Goal: Transaction & Acquisition: Purchase product/service

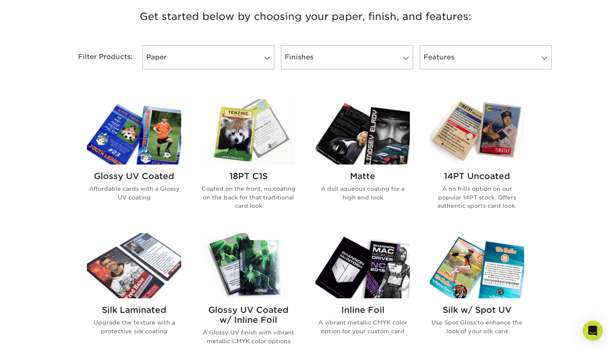
scroll to position [325, 0]
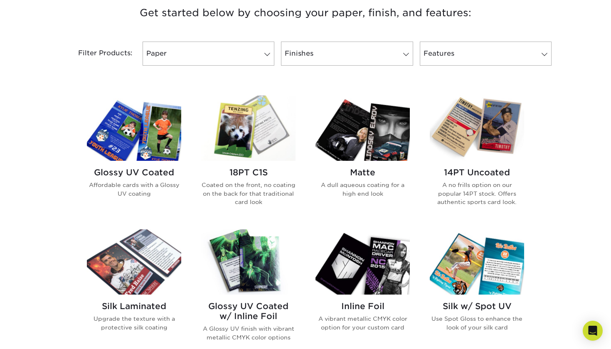
click at [159, 169] on h2 "Glossy UV Coated" at bounding box center [134, 173] width 94 height 10
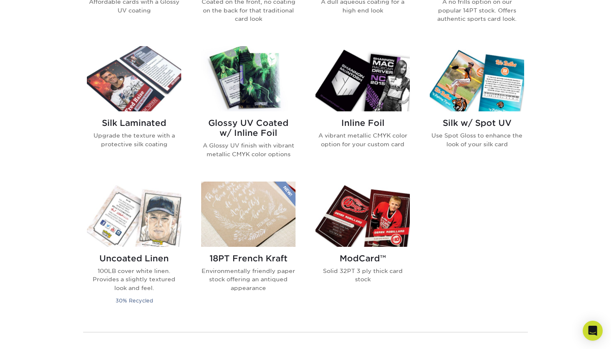
scroll to position [509, 0]
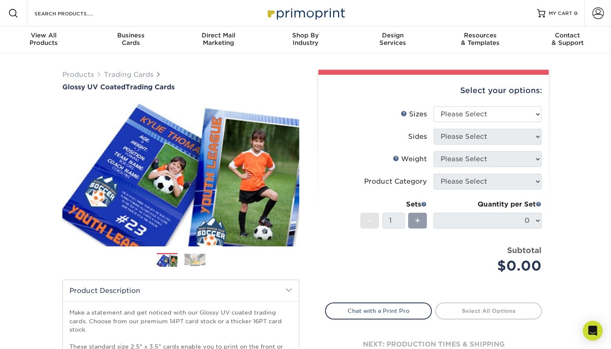
click at [447, 106] on div "Select your options:" at bounding box center [433, 91] width 217 height 32
select select "2.50x3.50"
select select "13abbda7-1d64-4f25-8bb2-c179b224825d"
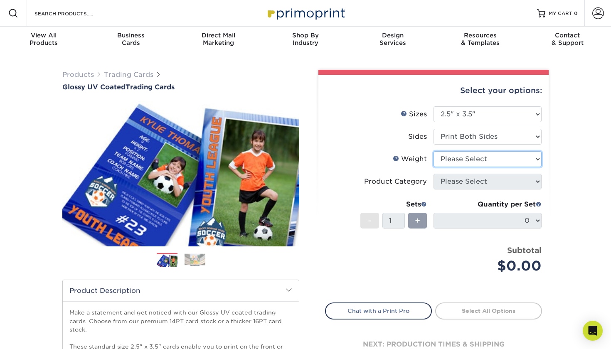
drag, startPoint x: 450, startPoint y: 155, endPoint x: 353, endPoint y: 257, distance: 140.6
click at [353, 257] on ul "Sizes Help Sizes Please Select 2.5" x 3.5" Sides Please Select 16PT 14PT" at bounding box center [433, 196] width 217 height 180
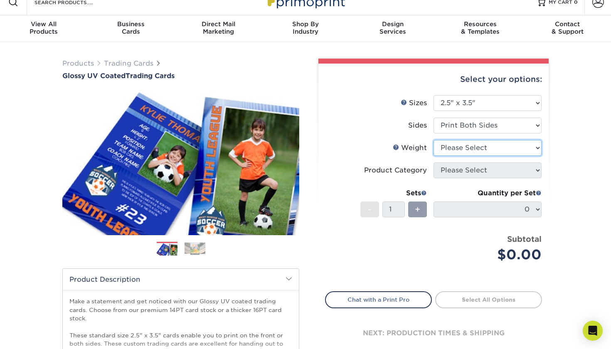
scroll to position [7, 0]
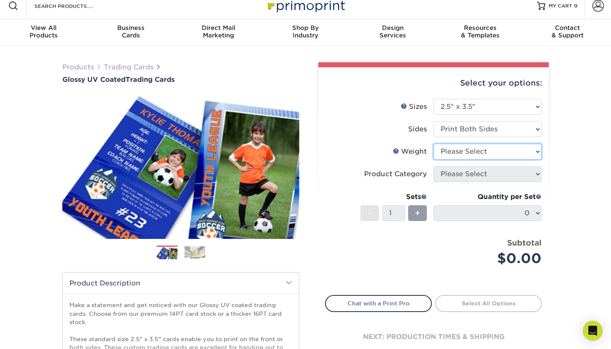
select select "14PT"
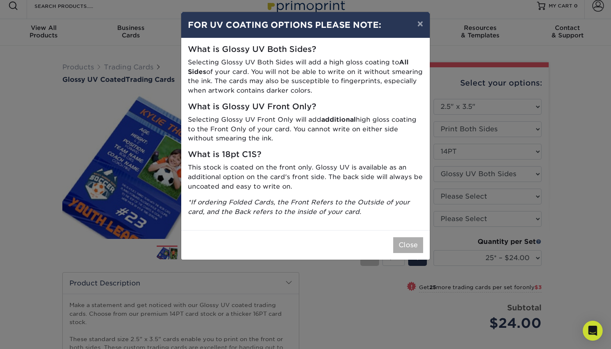
click at [410, 244] on button "Close" at bounding box center [408, 245] width 30 height 16
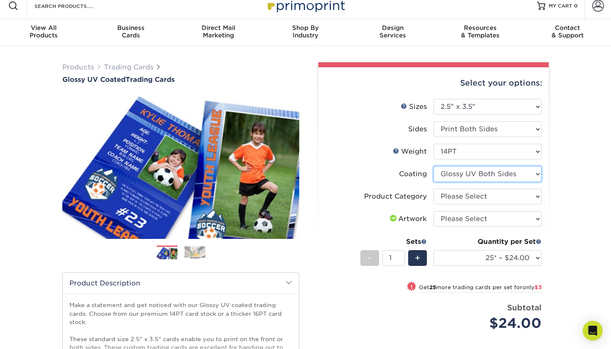
select select "-1"
select select
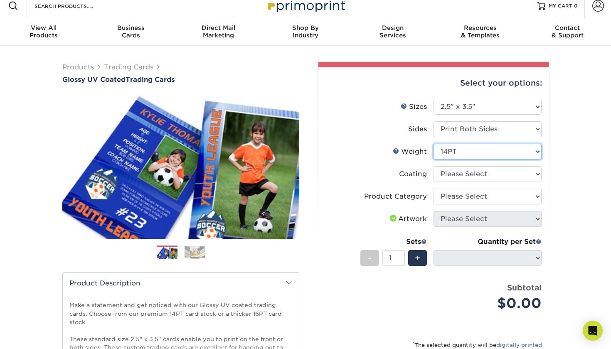
select select "18PTC1S"
select select "-1"
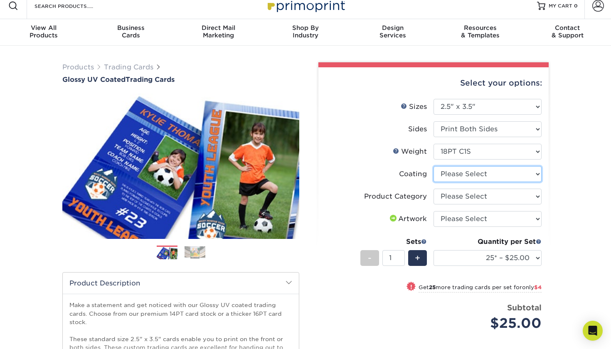
select select "1e8116af-acfc-44b1-83dc-8181aa338834"
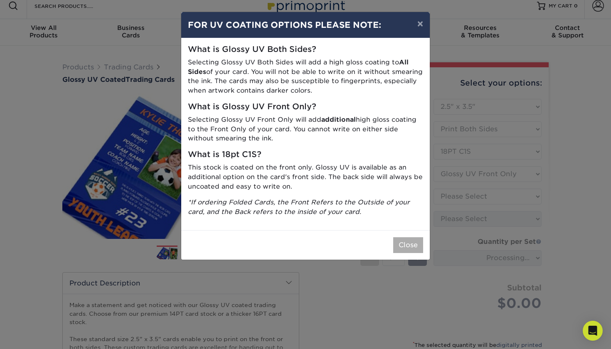
click at [414, 237] on button "Close" at bounding box center [408, 245] width 30 height 16
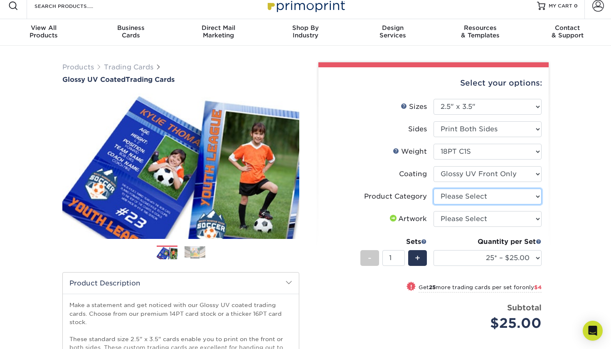
select select "c2f9bce9-36c2-409d-b101-c29d9d031e18"
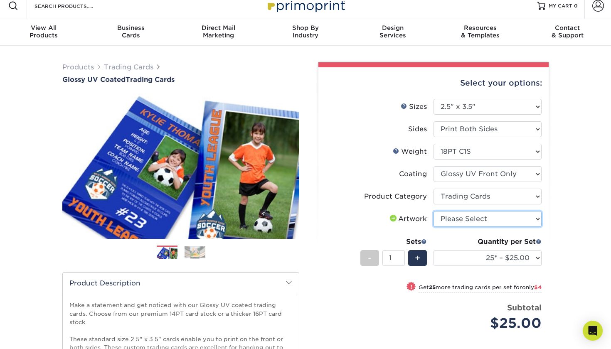
select select "design"
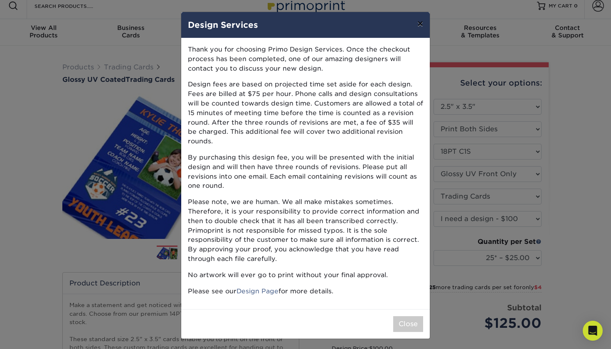
click at [416, 20] on button "×" at bounding box center [420, 23] width 19 height 23
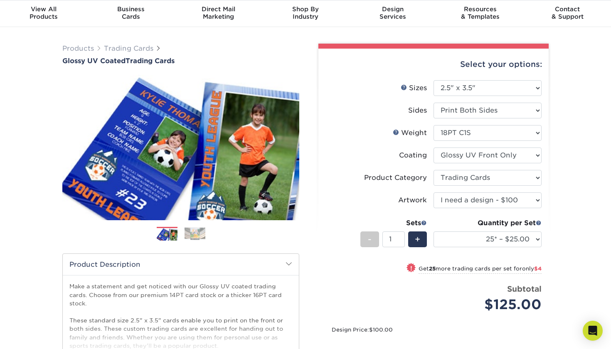
scroll to position [27, 0]
